Goal: Information Seeking & Learning: Learn about a topic

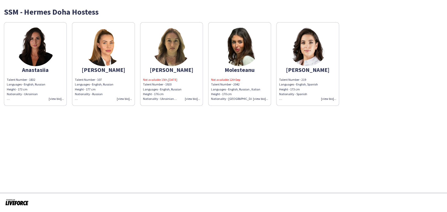
click at [120, 100] on div "Talent Number - 107 Languages - English, Russian Height - 177 cm Nationality - …" at bounding box center [103, 89] width 57 height 24
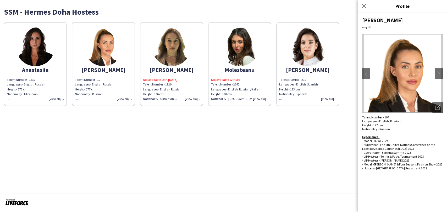
click at [56, 97] on div "Talent Number - 1832 Languages - English, Russian Height - 173 cm Nationality -…" at bounding box center [35, 89] width 57 height 24
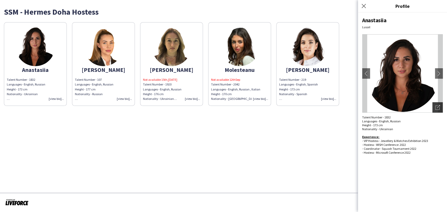
click at [435, 108] on div "Open photos pop-in" at bounding box center [437, 107] width 10 height 10
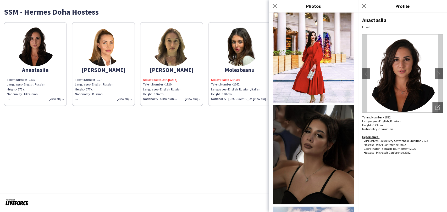
scroll to position [86, 0]
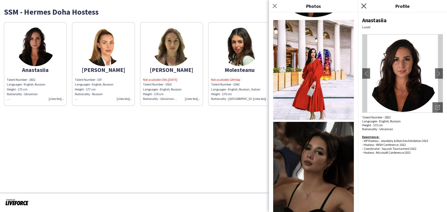
click at [363, 5] on icon "Close pop-in" at bounding box center [363, 5] width 5 height 5
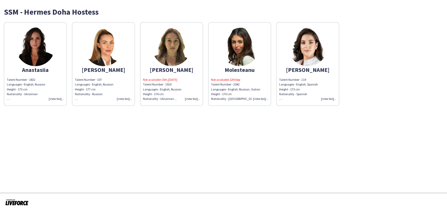
click at [159, 56] on img at bounding box center [171, 46] width 39 height 39
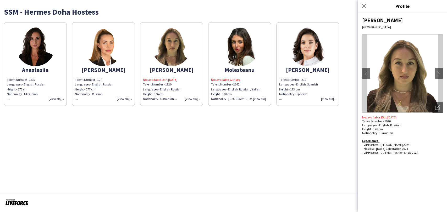
click at [241, 48] on img at bounding box center [239, 46] width 39 height 39
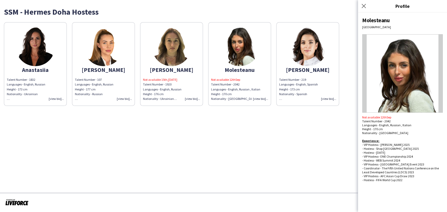
click at [308, 54] on img at bounding box center [307, 46] width 39 height 39
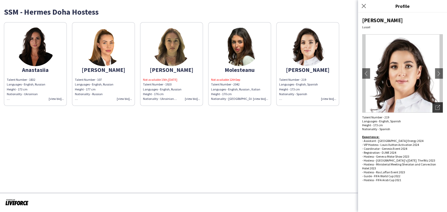
click at [438, 105] on icon "Open photos pop-in" at bounding box center [437, 107] width 5 height 5
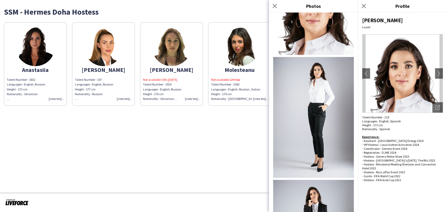
scroll to position [116, 0]
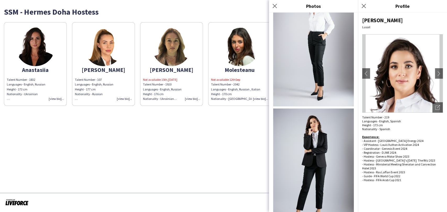
click at [250, 57] on img at bounding box center [239, 46] width 39 height 39
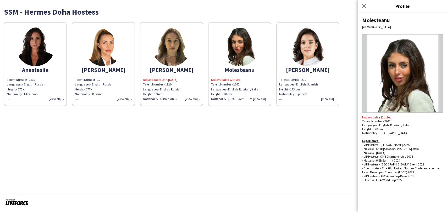
click at [174, 62] on img at bounding box center [171, 46] width 39 height 39
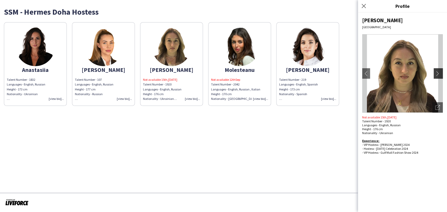
click at [441, 75] on app-icon "chevron-right" at bounding box center [438, 73] width 7 height 5
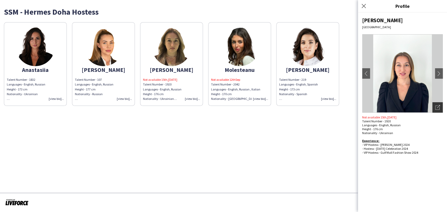
click at [440, 106] on div "Open photos pop-in" at bounding box center [437, 107] width 10 height 10
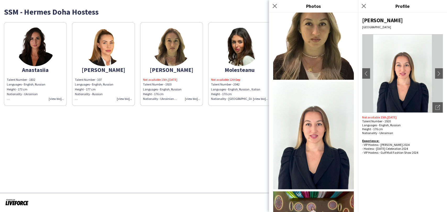
scroll to position [0, 0]
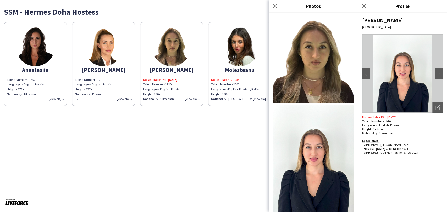
click at [123, 138] on app-share-pages "SSM - Hermes Doha Hostess [PERSON_NAME] Talent Number - 1832 Languages - Englis…" at bounding box center [223, 106] width 447 height 212
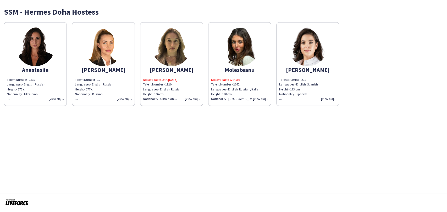
drag, startPoint x: 414, startPoint y: 76, endPoint x: 413, endPoint y: 78, distance: 2.8
click at [414, 76] on div "Anastasiia Talent Number - 1832 Languages - English, Russian Height - 173 cm Na…" at bounding box center [223, 63] width 439 height 86
click at [36, 41] on img at bounding box center [35, 46] width 39 height 39
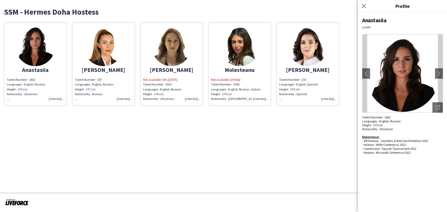
click at [439, 98] on img at bounding box center [402, 73] width 81 height 79
click at [438, 105] on div "Open photos pop-in" at bounding box center [437, 107] width 10 height 10
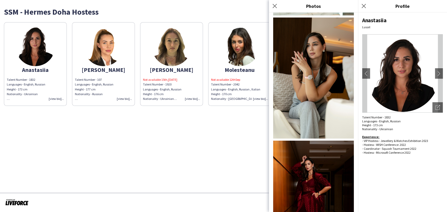
scroll to position [522, 0]
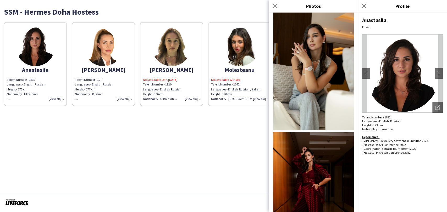
drag, startPoint x: 223, startPoint y: 150, endPoint x: 218, endPoint y: 144, distance: 7.6
click at [223, 151] on app-share-pages "SSM - Hermes Doha Hostess [PERSON_NAME] Talent Number - 1832 Languages - Englis…" at bounding box center [223, 106] width 447 height 212
